Goal: Find specific page/section: Find specific page/section

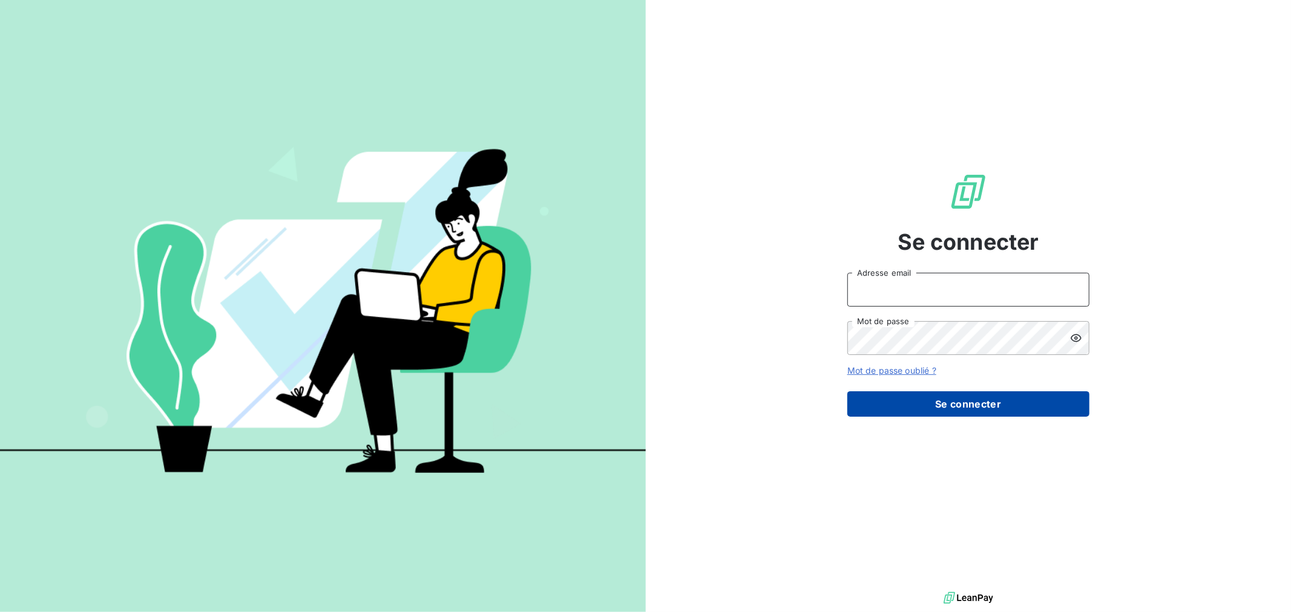
type input "[EMAIL_ADDRESS][DOMAIN_NAME]"
click at [937, 404] on button "Se connecter" at bounding box center [968, 403] width 242 height 25
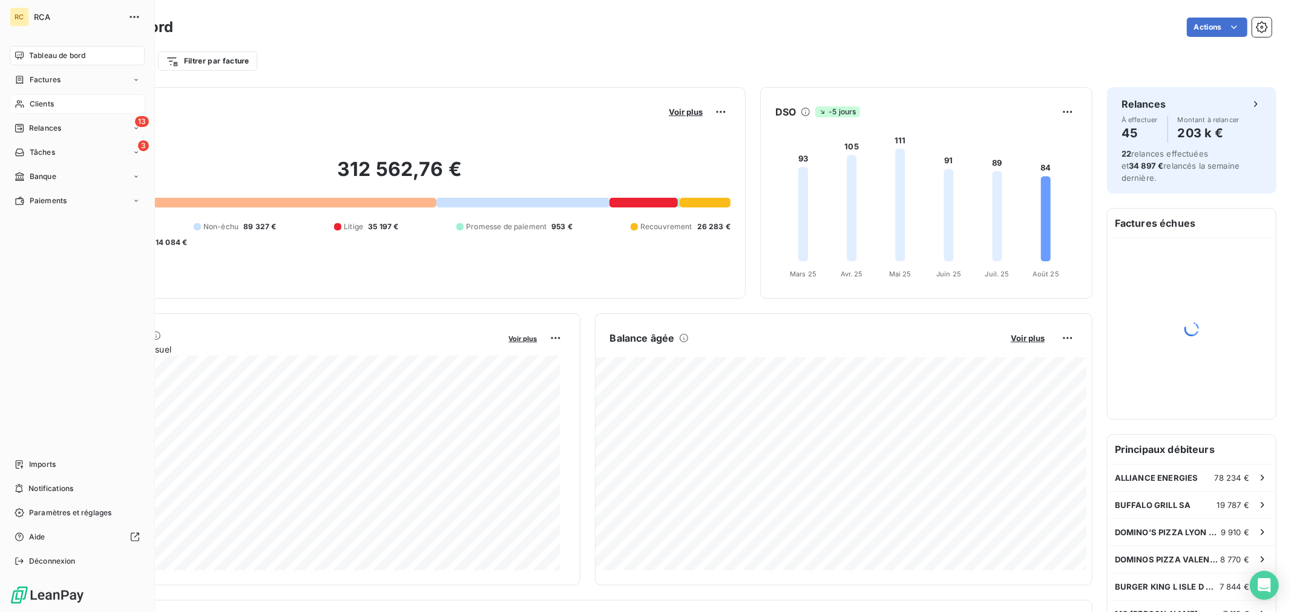
click at [19, 104] on icon at bounding box center [20, 104] width 10 height 10
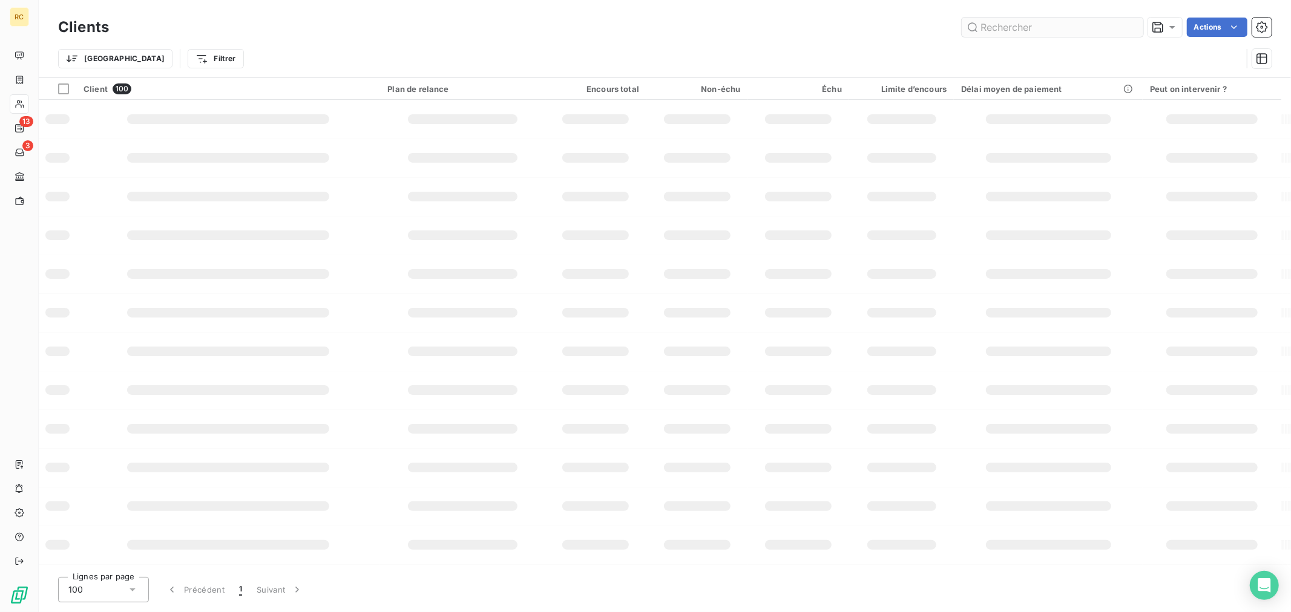
click at [995, 33] on input "text" at bounding box center [1052, 27] width 182 height 19
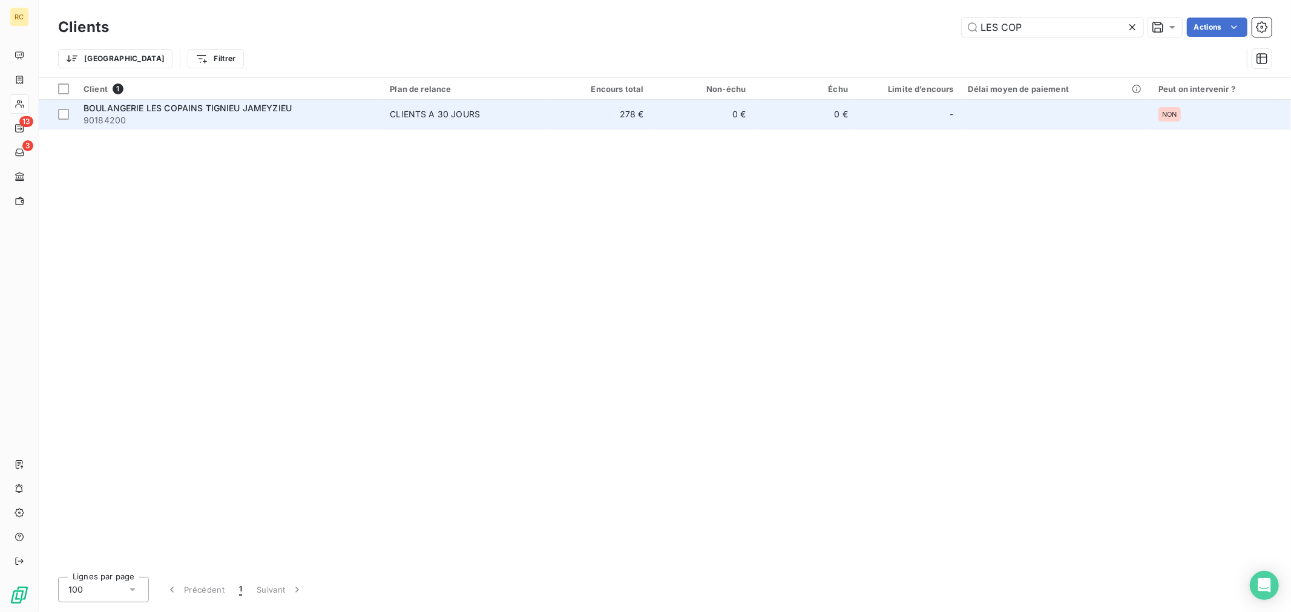
type input "LES COP"
click at [196, 100] on td "BOULANGERIE LES COPAINS TIGNIEU JAMEYZIEU 90184200" at bounding box center [229, 114] width 306 height 29
